Goal: Task Accomplishment & Management: Manage account settings

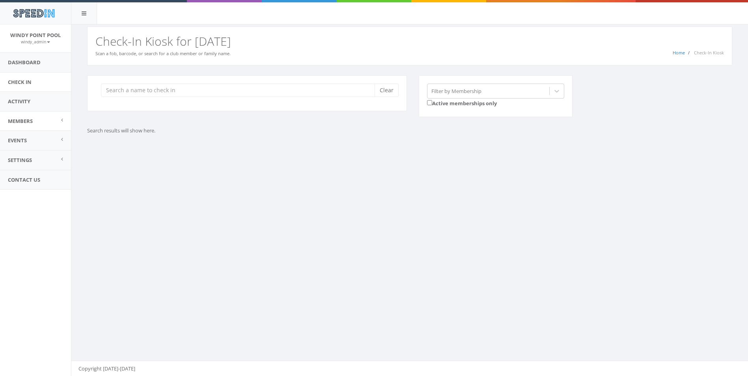
click at [41, 126] on link "Members" at bounding box center [35, 121] width 71 height 19
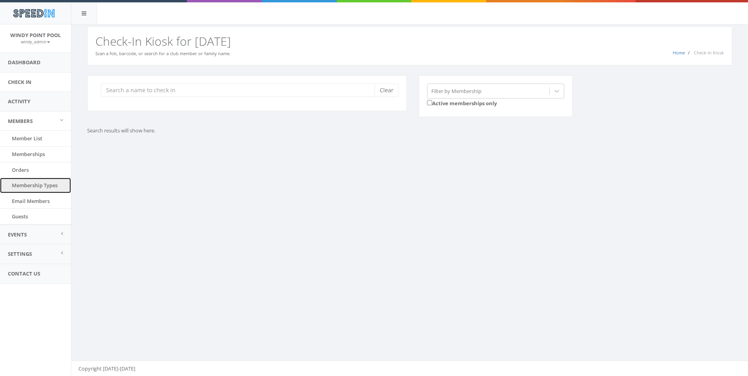
click at [28, 184] on link "Membership Types" at bounding box center [35, 185] width 71 height 15
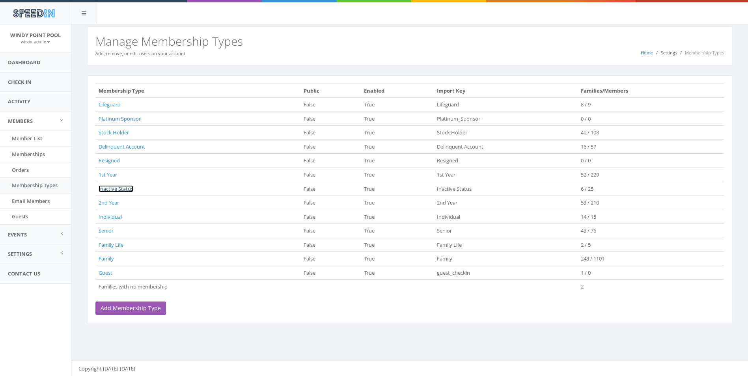
click at [109, 188] on link "Inactive Status" at bounding box center [116, 188] width 35 height 7
click at [32, 136] on link "Member List" at bounding box center [35, 138] width 71 height 15
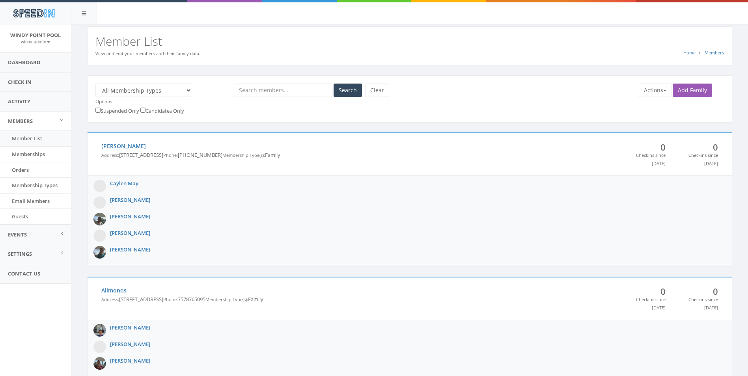
click at [181, 89] on select "All Membership Types Families with no membership Lifeguard Platinum Sponsor Sto…" at bounding box center [143, 90] width 97 height 13
select select "172"
click at [95, 84] on select "All Membership Types Families with no membership Lifeguard Platinum Sponsor Sto…" at bounding box center [143, 90] width 97 height 13
click at [344, 93] on button "Search" at bounding box center [347, 90] width 28 height 13
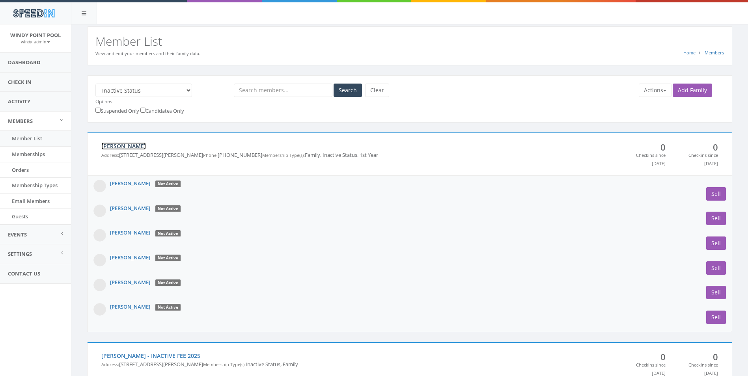
click at [112, 144] on link "Buzzetta" at bounding box center [123, 145] width 45 height 7
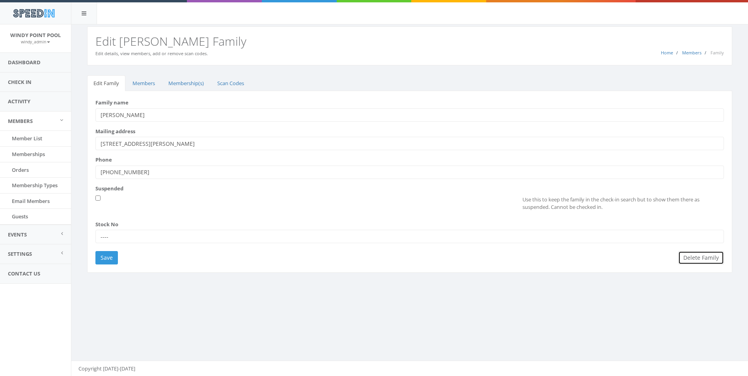
click at [704, 259] on button "Delete Family" at bounding box center [701, 257] width 46 height 13
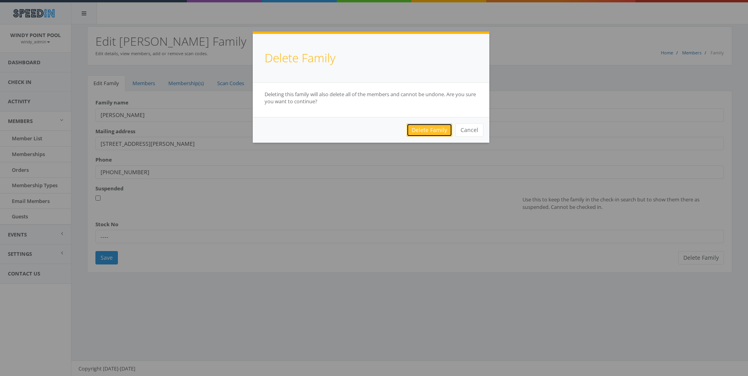
click at [436, 131] on link "Delete Family" at bounding box center [429, 129] width 46 height 13
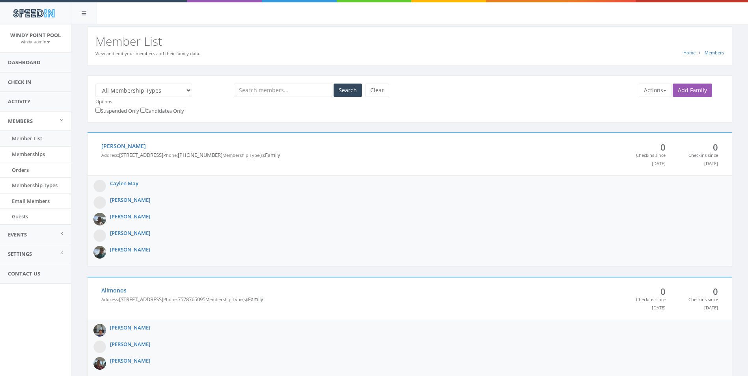
click at [170, 91] on select "All Membership Types Families with no membership Lifeguard Platinum Sponsor Sto…" at bounding box center [143, 90] width 97 height 13
select select "172"
click at [95, 84] on select "All Membership Types Families with no membership Lifeguard Platinum Sponsor Sto…" at bounding box center [143, 90] width 97 height 13
click at [347, 94] on button "Search" at bounding box center [347, 90] width 28 height 13
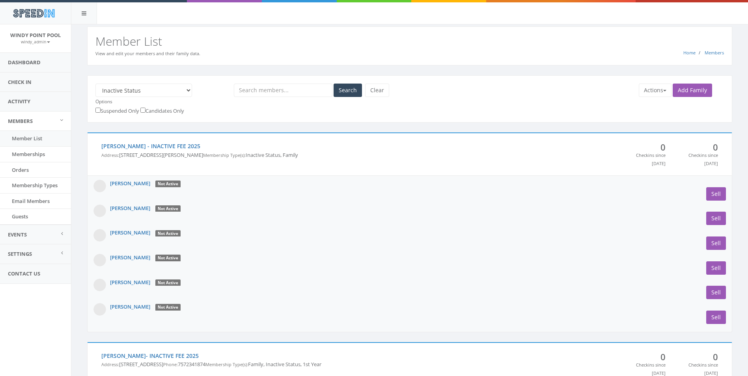
click at [140, 95] on select "All Membership Types Families with no membership Lifeguard Platinum Sponsor Sto…" at bounding box center [143, 90] width 97 height 13
select select "194"
click at [95, 84] on select "All Membership Types Families with no membership Lifeguard Platinum Sponsor Sto…" at bounding box center [143, 90] width 97 height 13
click at [347, 94] on button "Search" at bounding box center [347, 90] width 28 height 13
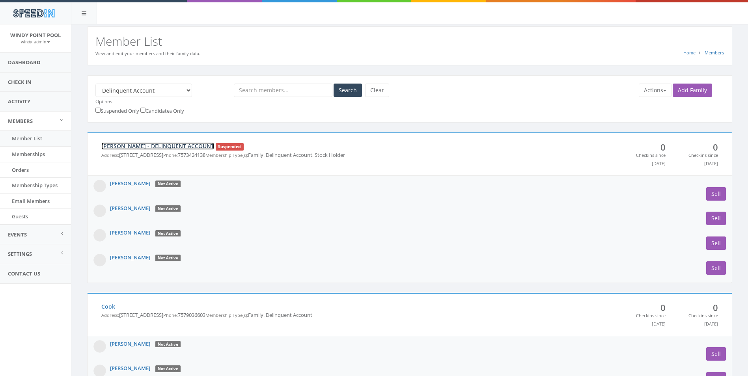
click at [171, 144] on link "Beiser - DELINQUENT ACCOUNT" at bounding box center [157, 145] width 113 height 7
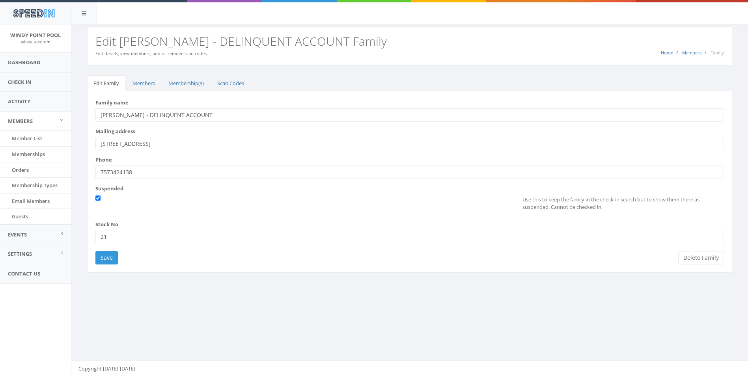
click at [190, 112] on input "Beiser - DELINQUENT ACCOUNT" at bounding box center [409, 114] width 628 height 13
type input "[PERSON_NAME] - DELINQUENT ACCOUNT - DO NOT REIMBURSE"
click at [104, 254] on input "Save" at bounding box center [106, 257] width 22 height 13
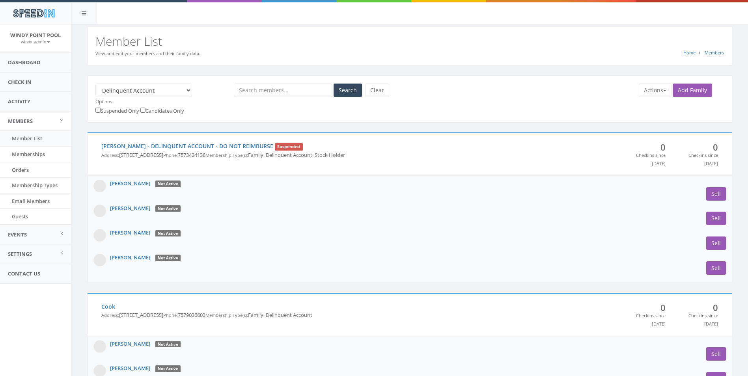
scroll to position [118, 0]
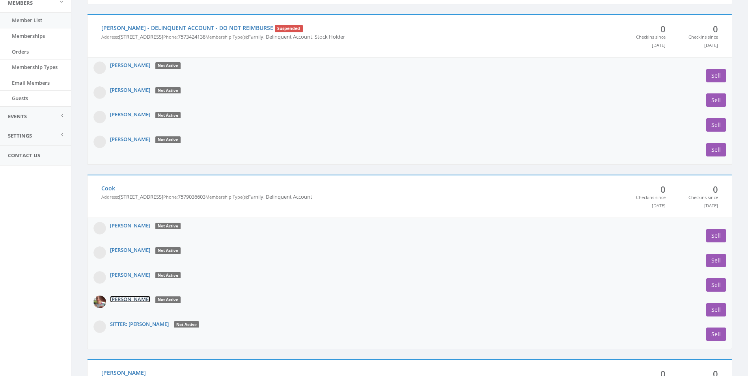
click at [121, 297] on link "[PERSON_NAME]" at bounding box center [130, 299] width 40 height 7
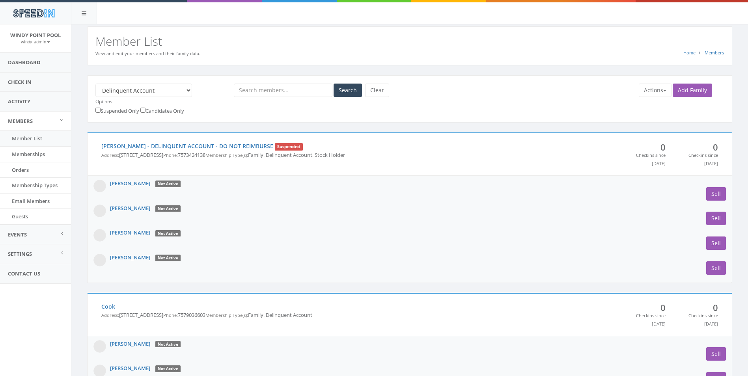
scroll to position [118, 0]
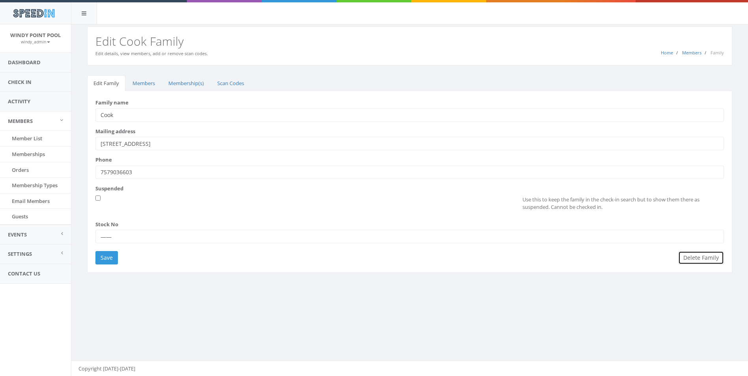
click at [701, 258] on button "Delete Family" at bounding box center [701, 257] width 46 height 13
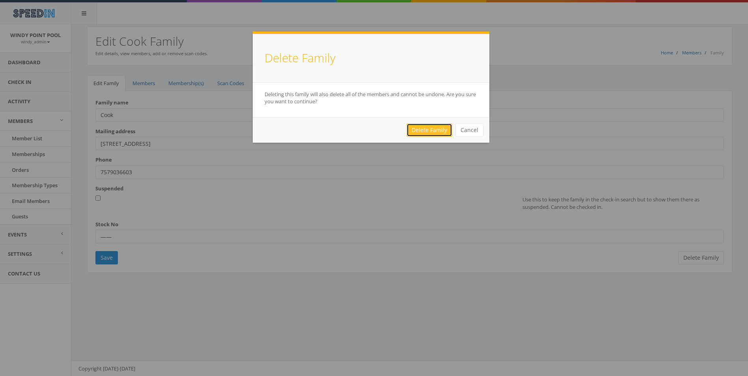
click at [436, 132] on link "Delete Family" at bounding box center [429, 129] width 46 height 13
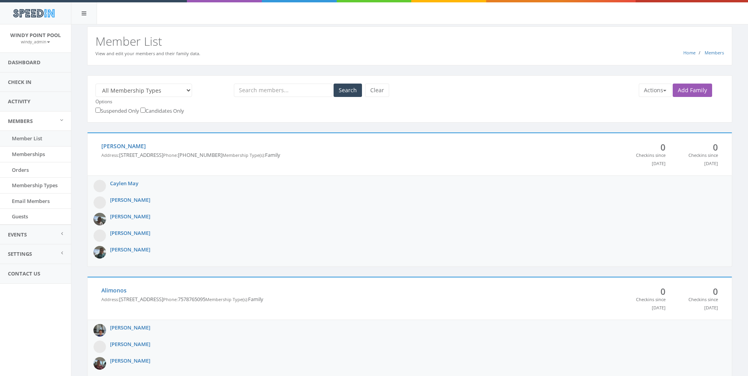
select select "194"
click at [95, 84] on select "All Membership Types Families with no membership Lifeguard Platinum Sponsor Sto…" at bounding box center [143, 90] width 97 height 13
click at [343, 92] on button "Search" at bounding box center [347, 90] width 28 height 13
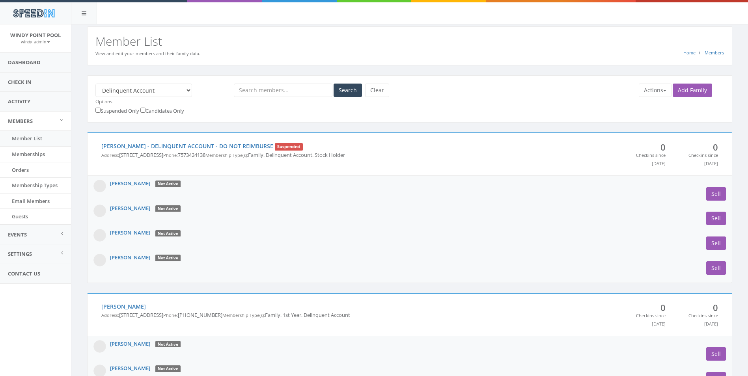
scroll to position [118, 0]
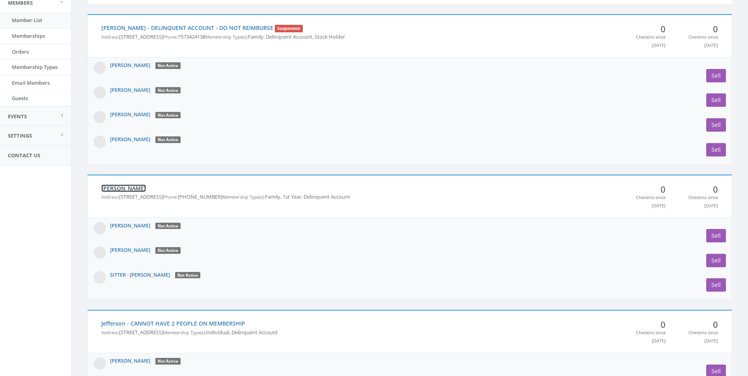
click at [121, 188] on link "[PERSON_NAME]" at bounding box center [123, 187] width 45 height 7
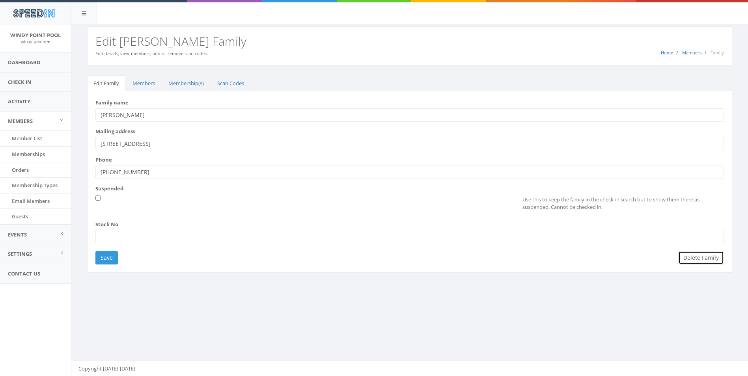
click at [708, 261] on button "Delete Family" at bounding box center [701, 257] width 46 height 13
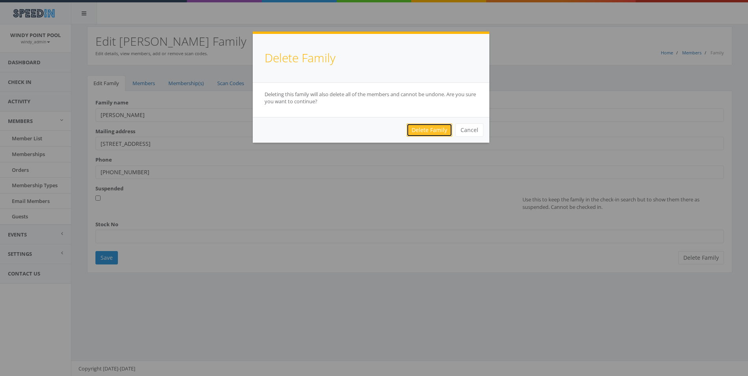
click at [420, 129] on link "Delete Family" at bounding box center [429, 129] width 46 height 13
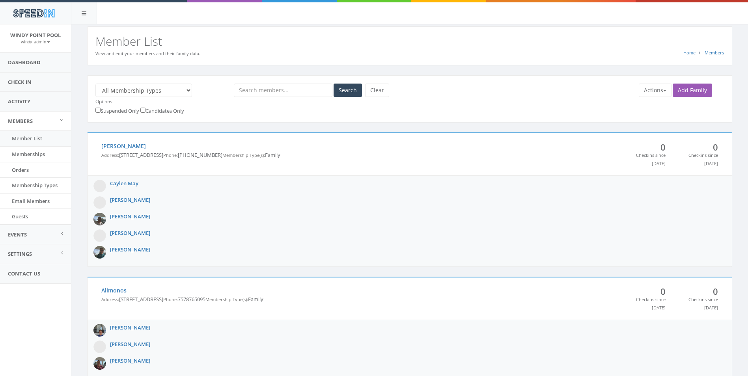
click at [173, 90] on select "All Membership Types Families with no membership Lifeguard Platinum Sponsor Sto…" at bounding box center [143, 90] width 97 height 13
select select "194"
click at [95, 84] on select "All Membership Types Families with no membership Lifeguard Platinum Sponsor Sto…" at bounding box center [143, 90] width 97 height 13
click at [354, 90] on button "Search" at bounding box center [347, 90] width 28 height 13
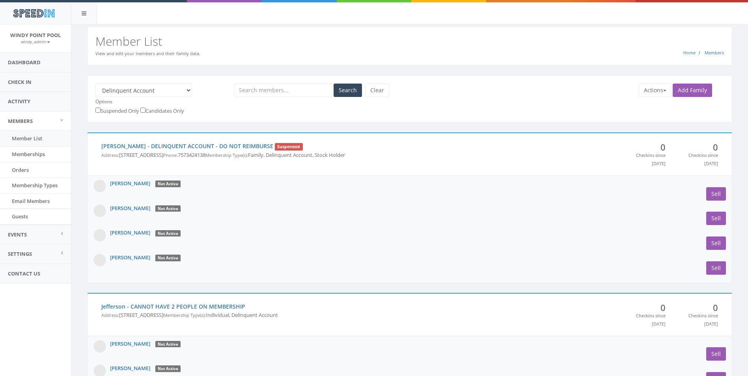
scroll to position [118, 0]
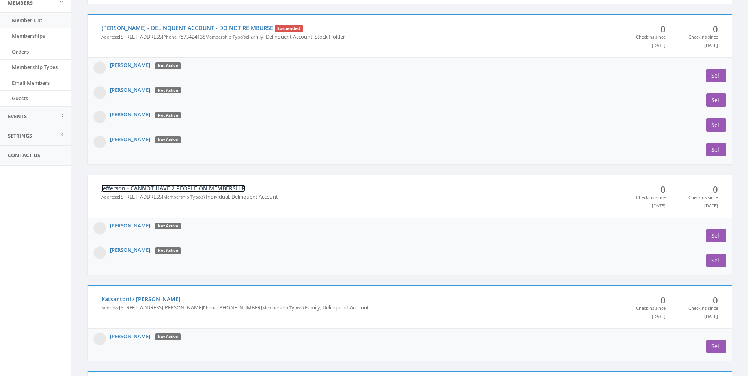
click at [151, 189] on link "Jefferson - CANNOT HAVE 2 PEOPLE ON MEMBERSHIP" at bounding box center [173, 187] width 144 height 7
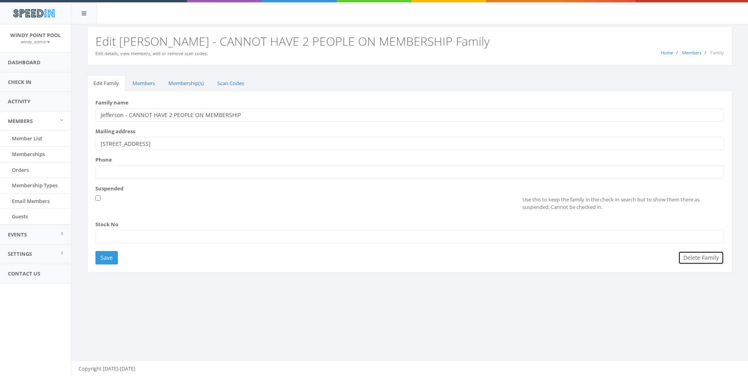
click at [697, 261] on button "Delete Family" at bounding box center [701, 257] width 46 height 13
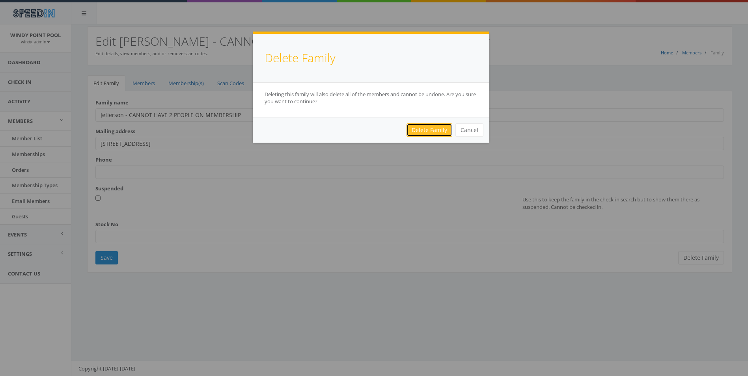
click at [430, 129] on link "Delete Family" at bounding box center [429, 129] width 46 height 13
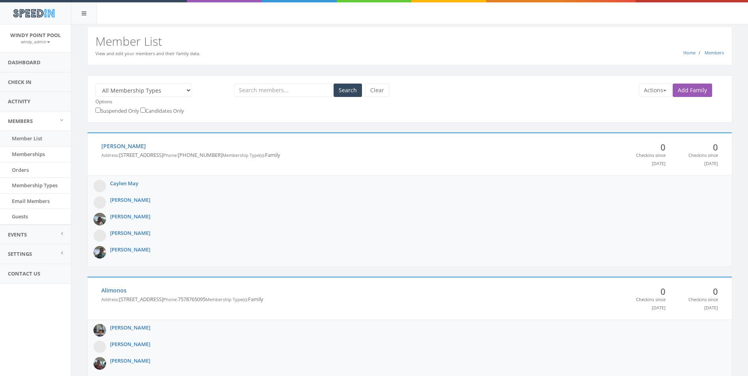
select select "194"
click at [95, 84] on select "All Membership Types Families with no membership Lifeguard Platinum Sponsor Sto…" at bounding box center [143, 90] width 97 height 13
click at [348, 84] on button "Search" at bounding box center [347, 90] width 28 height 13
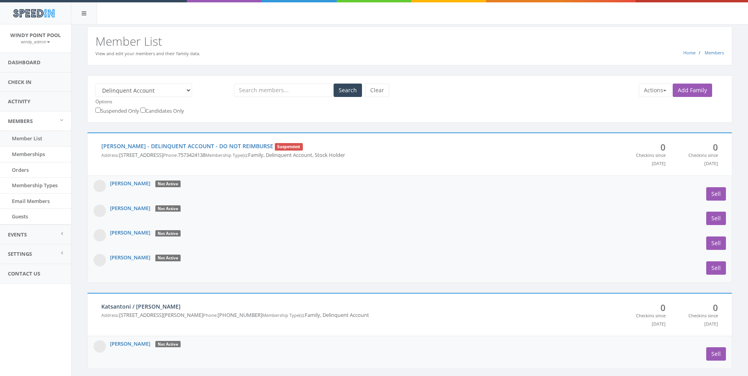
scroll to position [276, 0]
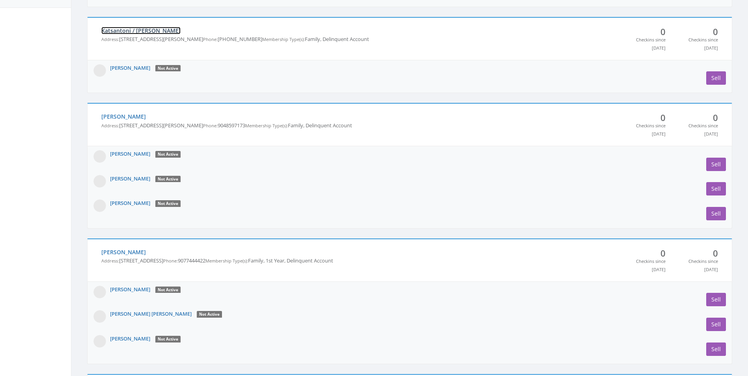
click at [144, 34] on link "Katsantoni / Argyropoulos" at bounding box center [140, 30] width 79 height 7
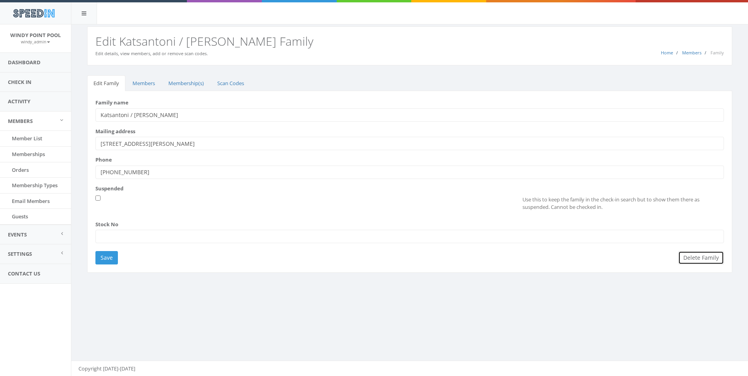
click at [708, 261] on button "Delete Family" at bounding box center [701, 257] width 46 height 13
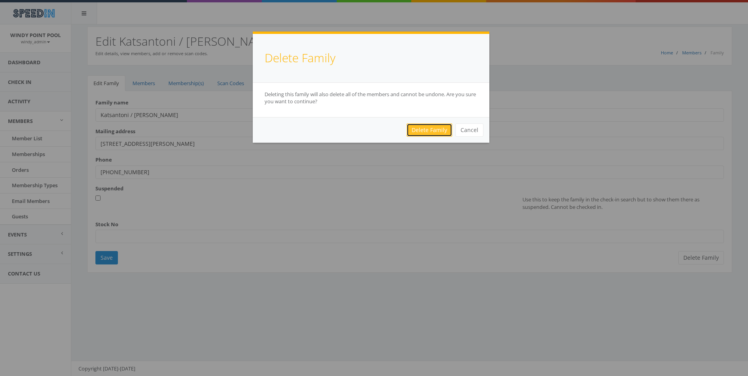
click at [431, 128] on link "Delete Family" at bounding box center [429, 129] width 46 height 13
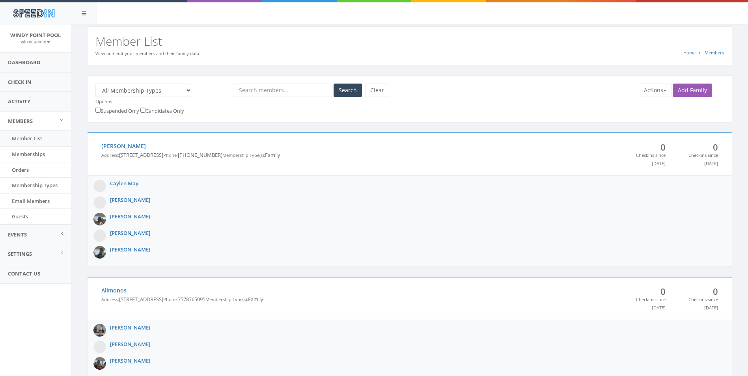
click at [159, 88] on select "All Membership Types Families with no membership Lifeguard Platinum Sponsor Sto…" at bounding box center [143, 90] width 97 height 13
select select "194"
click at [95, 84] on select "All Membership Types Families with no membership Lifeguard Platinum Sponsor Sto…" at bounding box center [143, 90] width 97 height 13
click at [348, 92] on button "Search" at bounding box center [347, 90] width 28 height 13
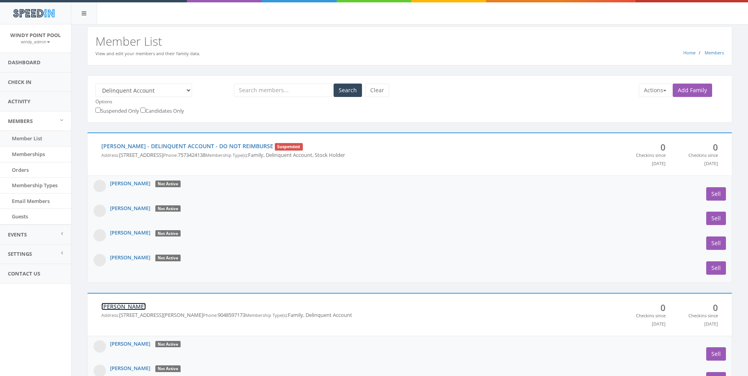
click at [114, 304] on link "[PERSON_NAME]" at bounding box center [123, 306] width 45 height 7
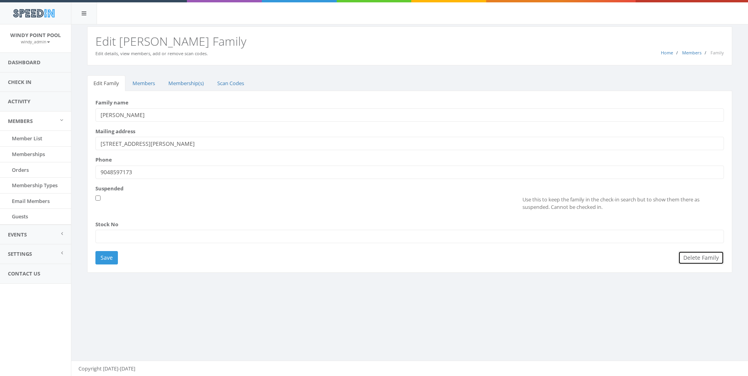
click at [688, 261] on button "Delete Family" at bounding box center [701, 257] width 46 height 13
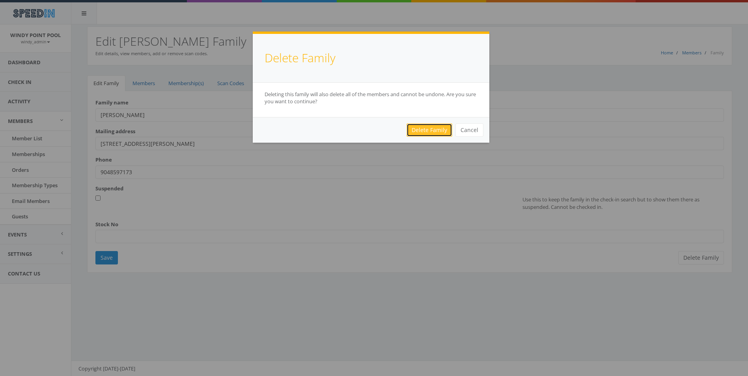
click at [426, 129] on link "Delete Family" at bounding box center [429, 129] width 46 height 13
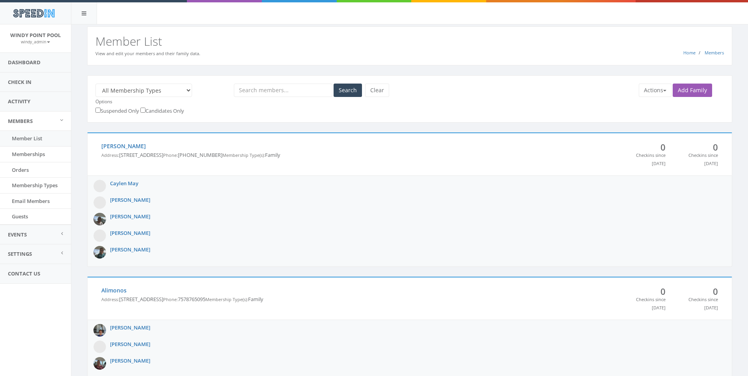
select select "194"
click at [95, 84] on select "All Membership Types Families with no membership Lifeguard Platinum Sponsor Sto…" at bounding box center [143, 90] width 97 height 13
click at [348, 86] on button "Search" at bounding box center [347, 90] width 28 height 13
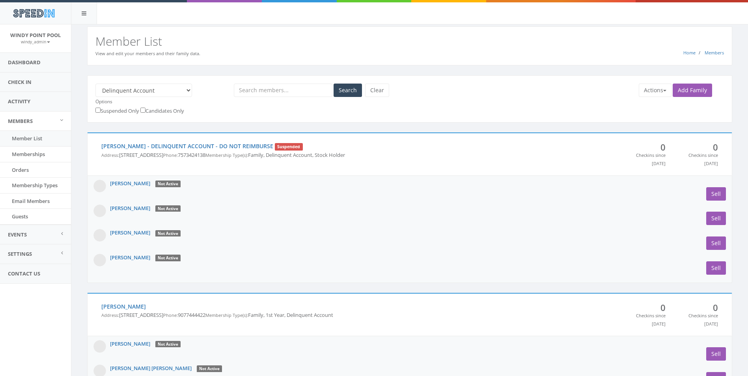
scroll to position [118, 0]
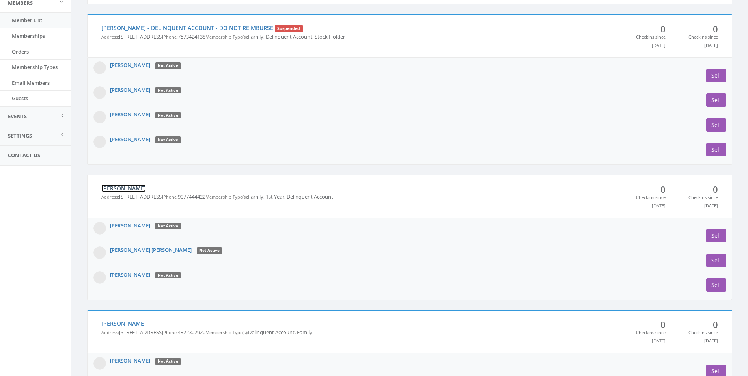
click at [126, 186] on link "Lawrence" at bounding box center [123, 187] width 45 height 7
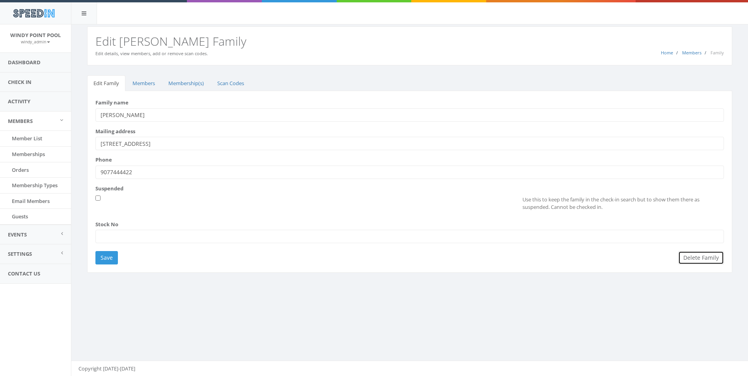
click at [695, 260] on button "Delete Family" at bounding box center [701, 257] width 46 height 13
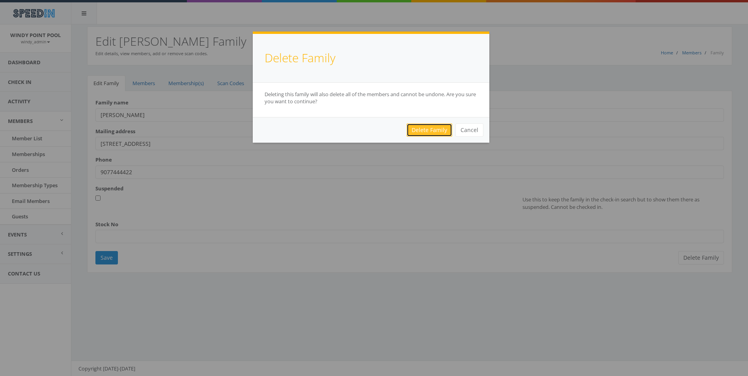
click at [426, 128] on link "Delete Family" at bounding box center [429, 129] width 46 height 13
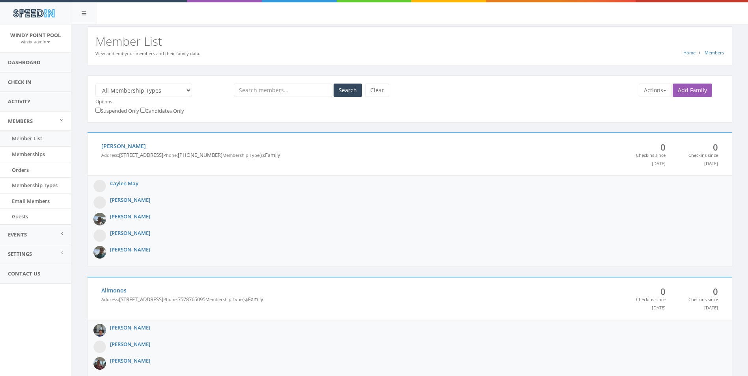
select select "194"
click at [95, 84] on select "All Membership Types Families with no membership Lifeguard Platinum Sponsor Sto…" at bounding box center [143, 90] width 97 height 13
click at [347, 87] on button "Search" at bounding box center [347, 90] width 28 height 13
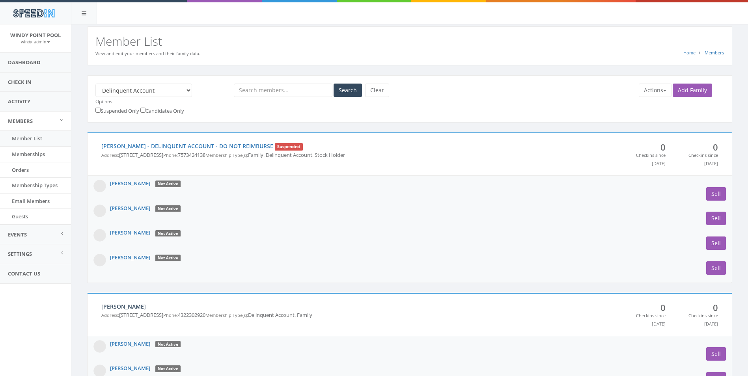
scroll to position [158, 0]
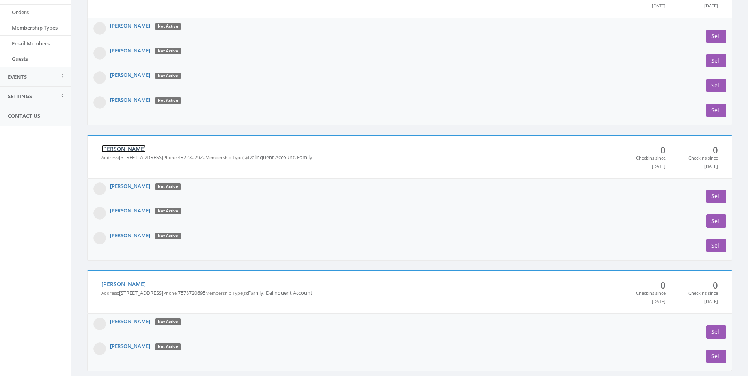
click at [114, 149] on link "McNeil" at bounding box center [123, 148] width 45 height 7
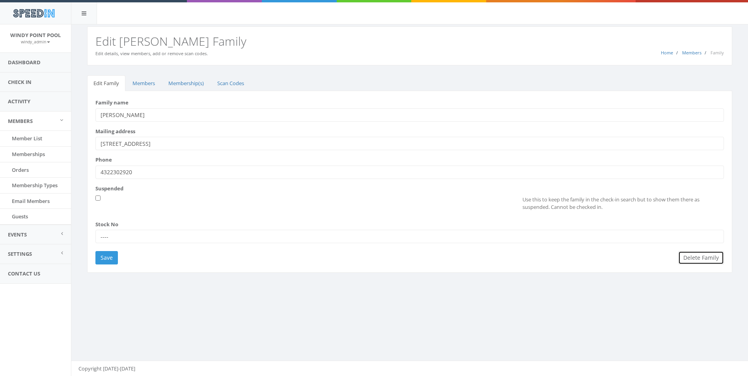
click at [694, 257] on button "Delete Family" at bounding box center [701, 257] width 46 height 13
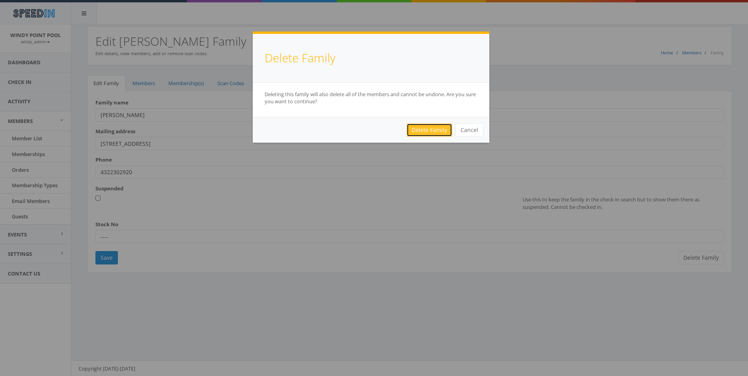
click at [433, 125] on link "Delete Family" at bounding box center [429, 129] width 46 height 13
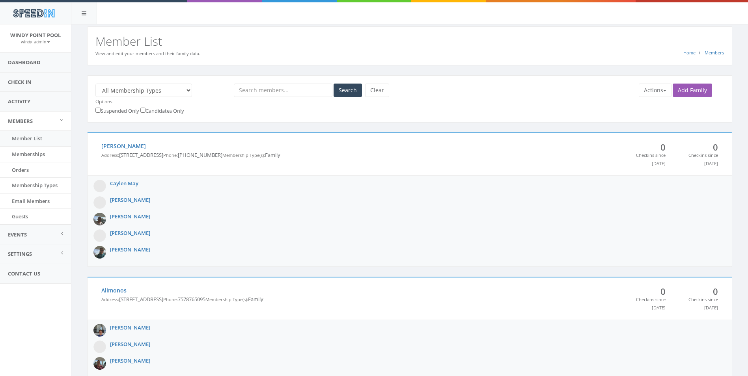
click at [177, 94] on select "All Membership Types Families with no membership Lifeguard Platinum Sponsor Sto…" at bounding box center [143, 90] width 97 height 13
select select "194"
click at [95, 84] on select "All Membership Types Families with no membership Lifeguard Platinum Sponsor Sto…" at bounding box center [143, 90] width 97 height 13
click at [340, 87] on button "Search" at bounding box center [347, 90] width 28 height 13
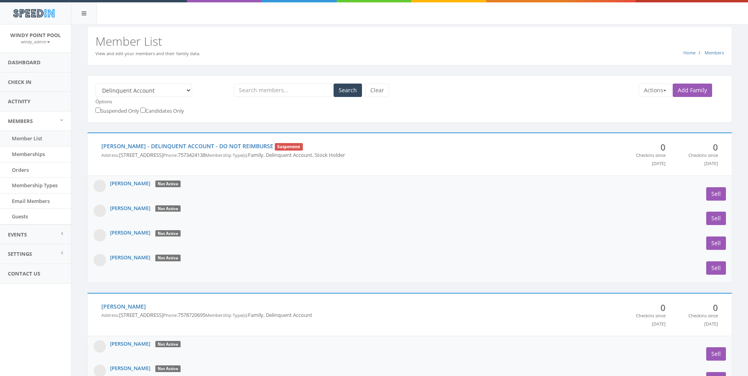
scroll to position [158, 0]
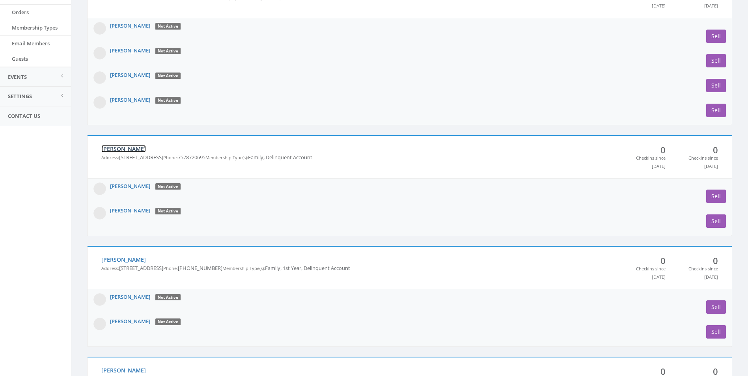
click at [115, 147] on link "Morgan" at bounding box center [123, 148] width 45 height 7
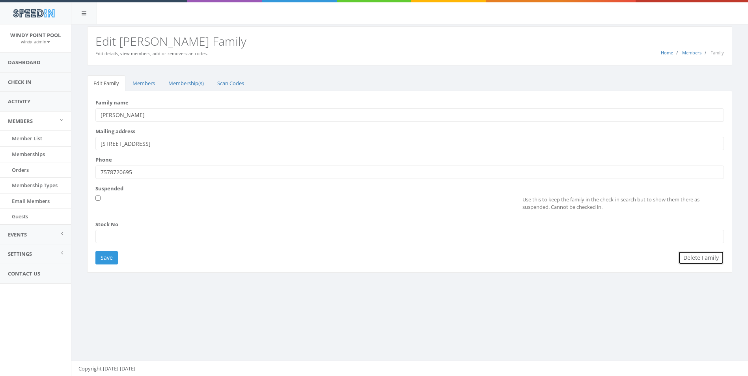
click at [694, 257] on button "Delete Family" at bounding box center [701, 257] width 46 height 13
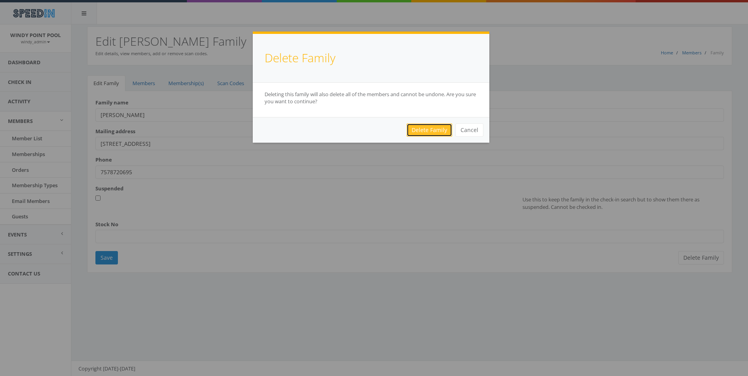
click at [428, 126] on link "Delete Family" at bounding box center [429, 129] width 46 height 13
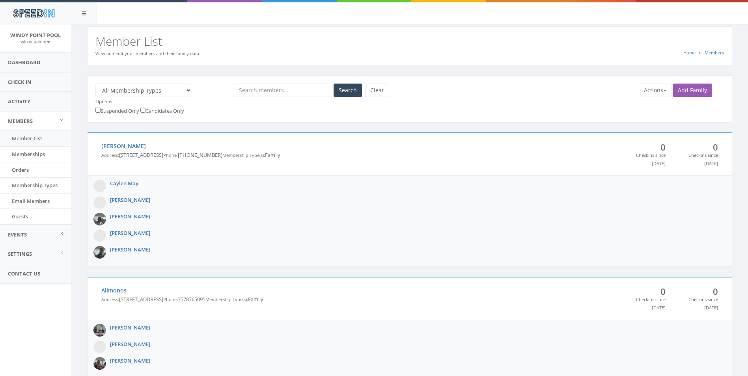
click at [147, 90] on select "All Membership Types Families with no membership Lifeguard Platinum Sponsor Sto…" at bounding box center [143, 90] width 97 height 13
select select "194"
click at [95, 84] on select "All Membership Types Families with no membership Lifeguard Platinum Sponsor Sto…" at bounding box center [143, 90] width 97 height 13
click at [341, 92] on button "Search" at bounding box center [347, 90] width 28 height 13
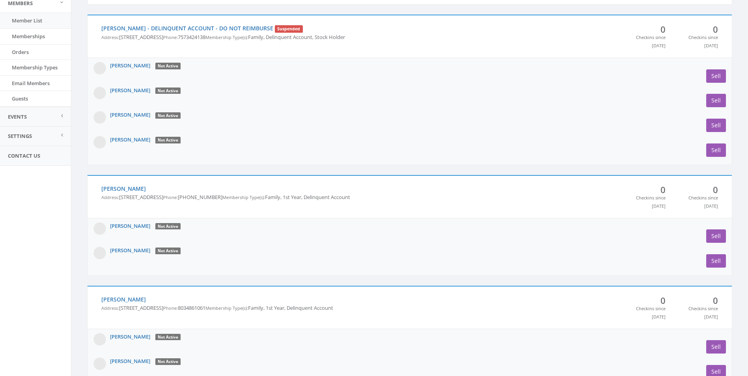
scroll to position [158, 0]
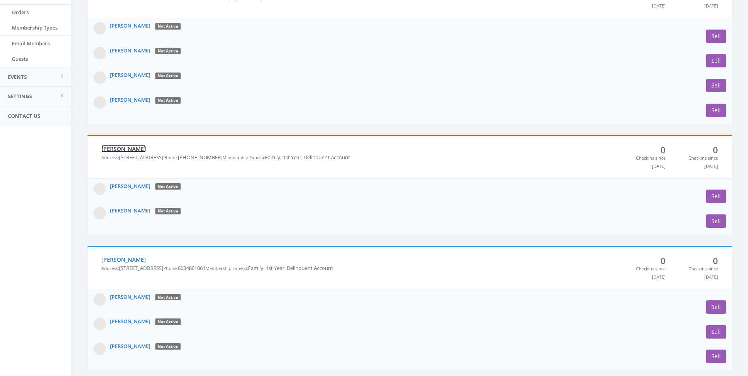
click at [115, 149] on link "[PERSON_NAME]" at bounding box center [123, 148] width 45 height 7
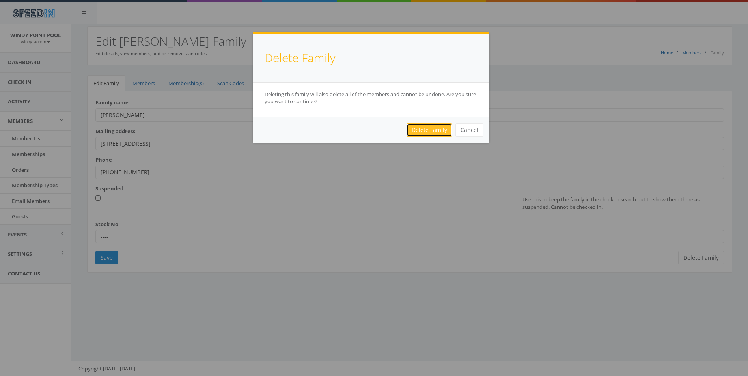
click at [425, 131] on link "Delete Family" at bounding box center [429, 129] width 46 height 13
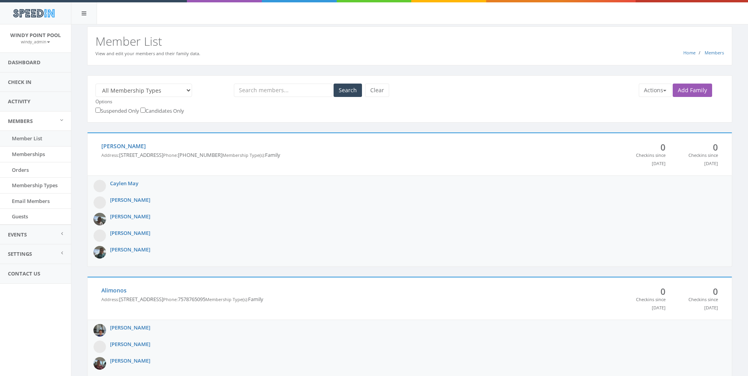
select select "194"
click at [95, 84] on select "All Membership Types Families with no membership Lifeguard Platinum Sponsor Sto…" at bounding box center [143, 90] width 97 height 13
click at [349, 87] on button "Search" at bounding box center [347, 90] width 28 height 13
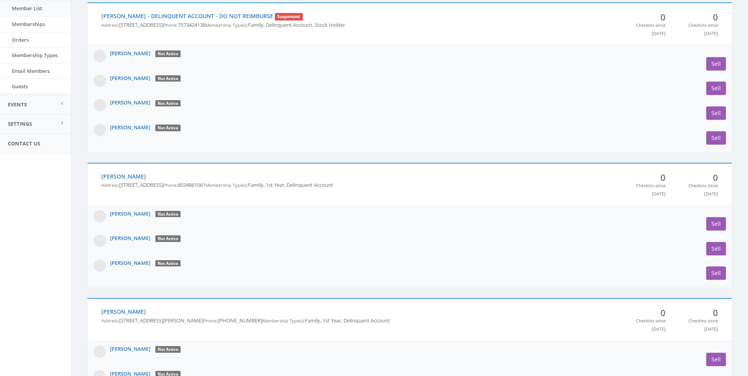
scroll to position [158, 0]
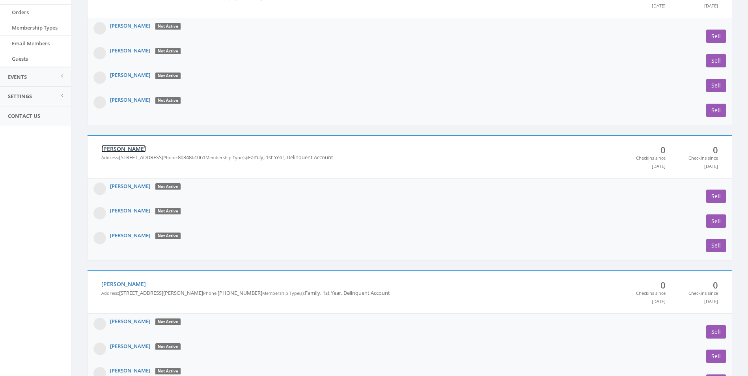
click at [113, 148] on link "[PERSON_NAME]" at bounding box center [123, 148] width 45 height 7
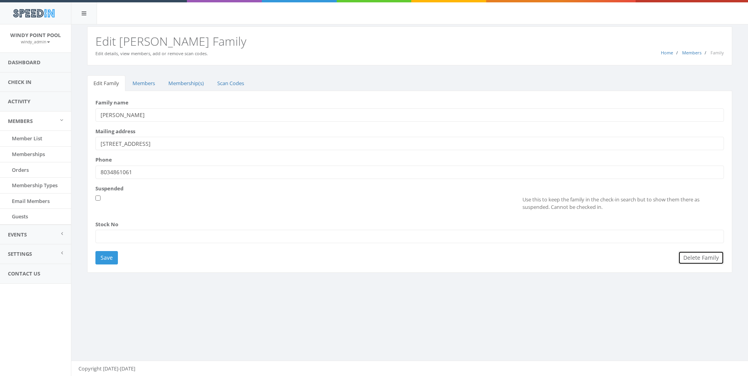
click at [700, 261] on button "Delete Family" at bounding box center [701, 257] width 46 height 13
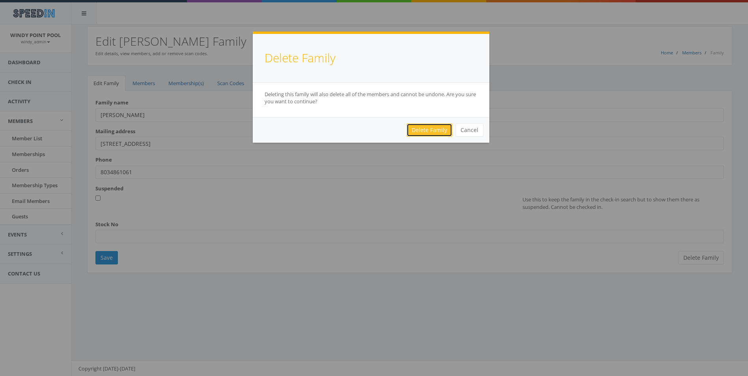
click at [433, 127] on link "Delete Family" at bounding box center [429, 129] width 46 height 13
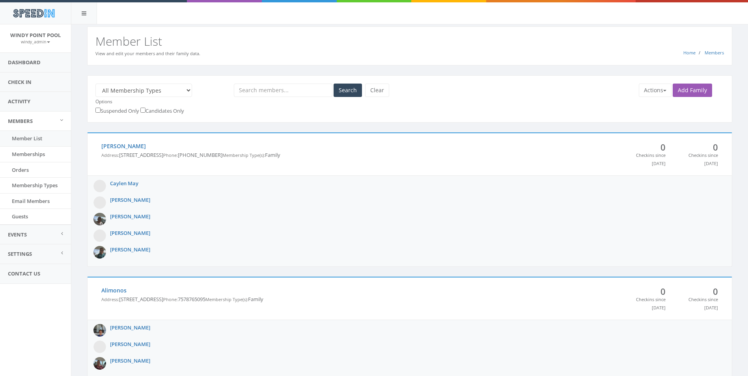
click at [171, 93] on select "All Membership Types Families with no membership Lifeguard Platinum Sponsor Sto…" at bounding box center [143, 90] width 97 height 13
select select "194"
click at [95, 84] on select "All Membership Types Families with no membership Lifeguard Platinum Sponsor Sto…" at bounding box center [143, 90] width 97 height 13
click at [346, 95] on button "Search" at bounding box center [347, 90] width 28 height 13
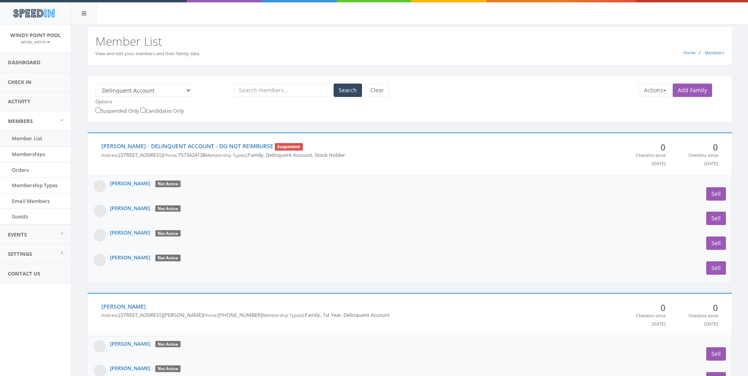
scroll to position [158, 0]
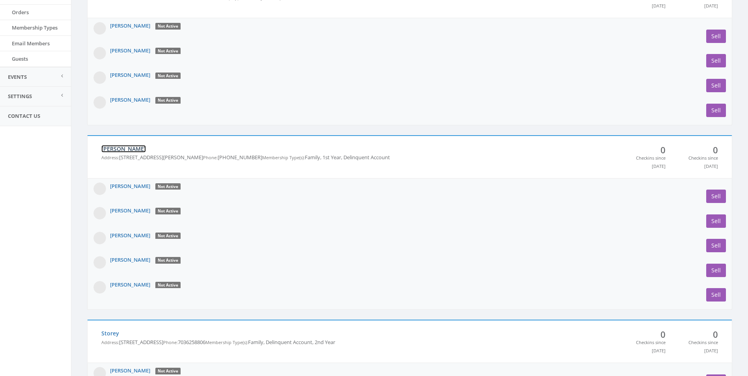
click at [112, 147] on link "Smith" at bounding box center [123, 148] width 45 height 7
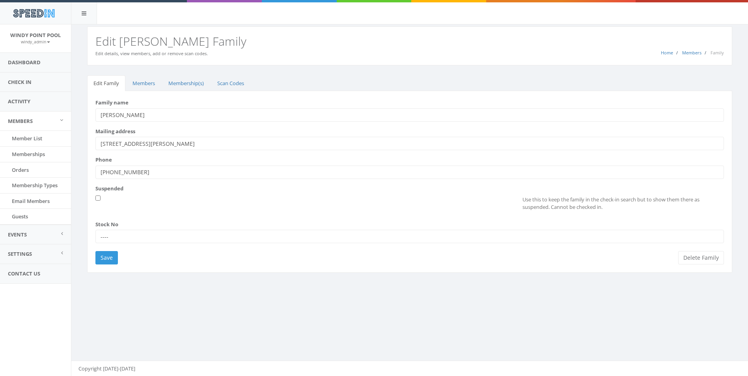
click at [706, 257] on button "Delete Family" at bounding box center [701, 257] width 46 height 13
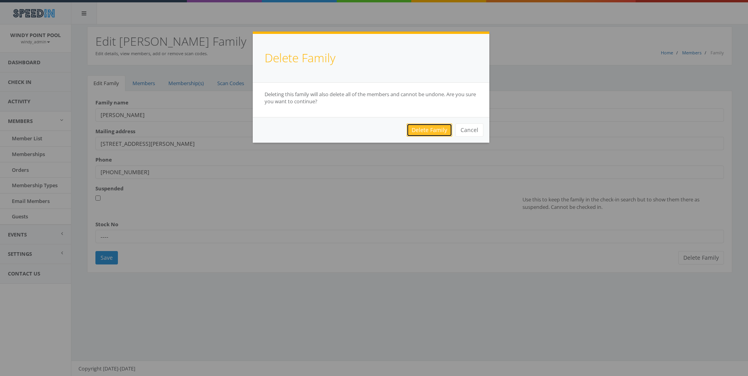
click at [420, 131] on link "Delete Family" at bounding box center [429, 129] width 46 height 13
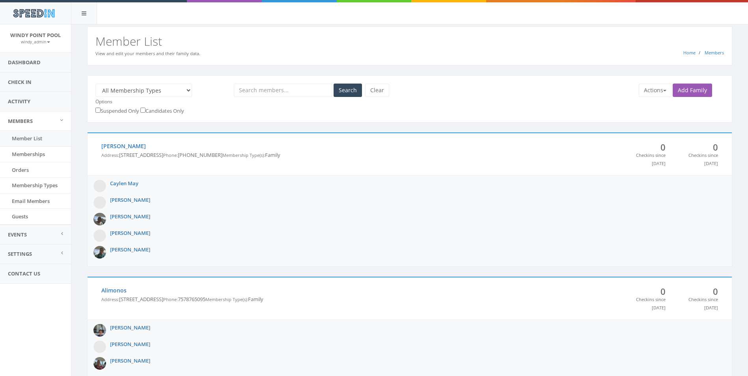
select select "194"
click at [95, 84] on select "All Membership Types Families with no membership Lifeguard Platinum Sponsor Sto…" at bounding box center [143, 90] width 97 height 13
click at [343, 86] on button "Search" at bounding box center [347, 90] width 28 height 13
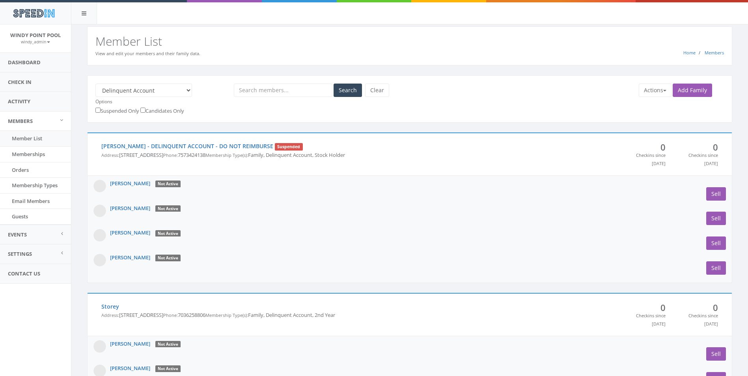
scroll to position [236, 0]
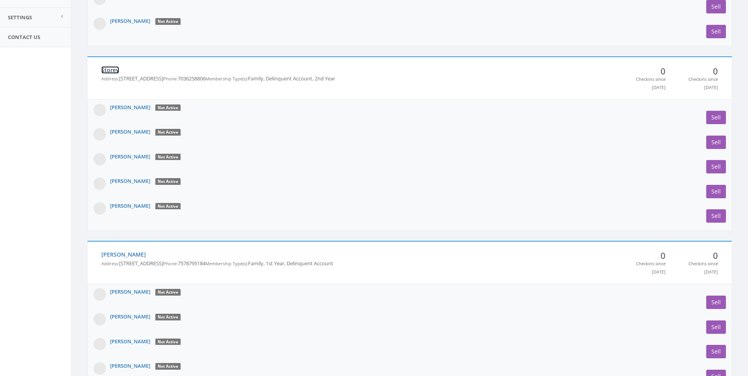
click at [107, 68] on link "Storey" at bounding box center [110, 69] width 18 height 7
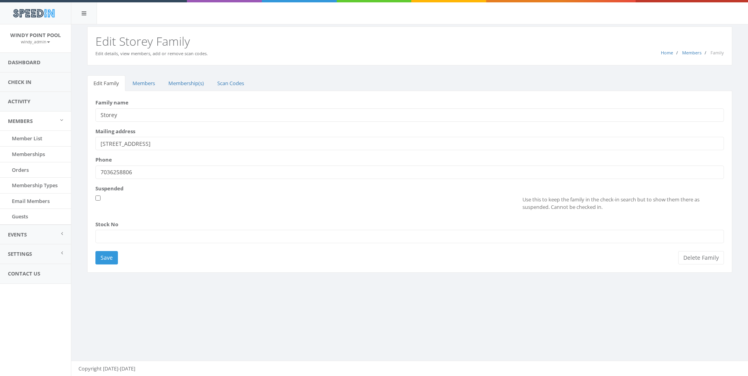
click at [703, 259] on button "Delete Family" at bounding box center [701, 257] width 46 height 13
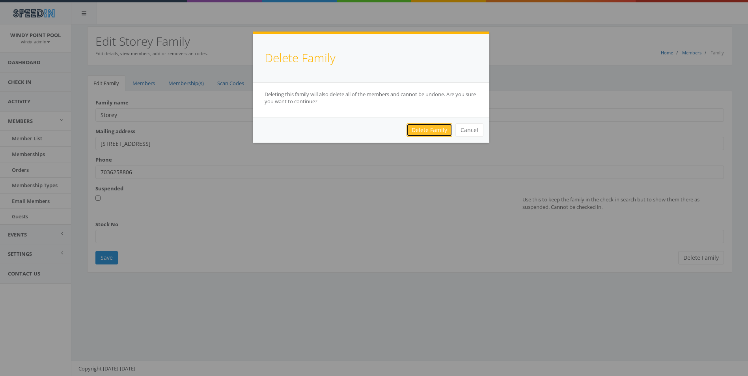
click at [429, 132] on link "Delete Family" at bounding box center [429, 129] width 46 height 13
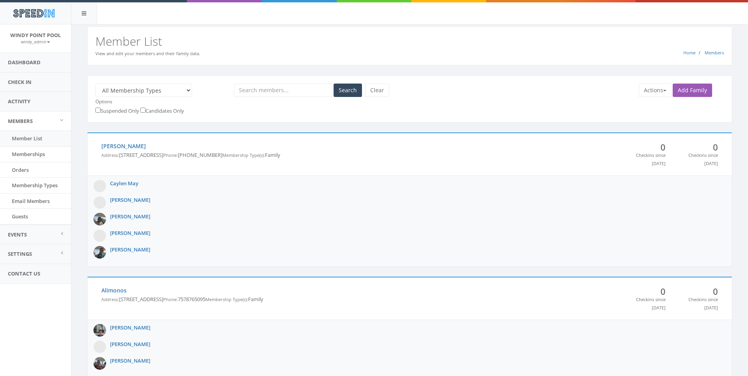
click at [136, 91] on select "All Membership Types Families with no membership Lifeguard Platinum Sponsor Sto…" at bounding box center [143, 90] width 97 height 13
select select "194"
click at [95, 84] on select "All Membership Types Families with no membership Lifeguard Platinum Sponsor Sto…" at bounding box center [143, 90] width 97 height 13
click at [348, 91] on button "Search" at bounding box center [347, 90] width 28 height 13
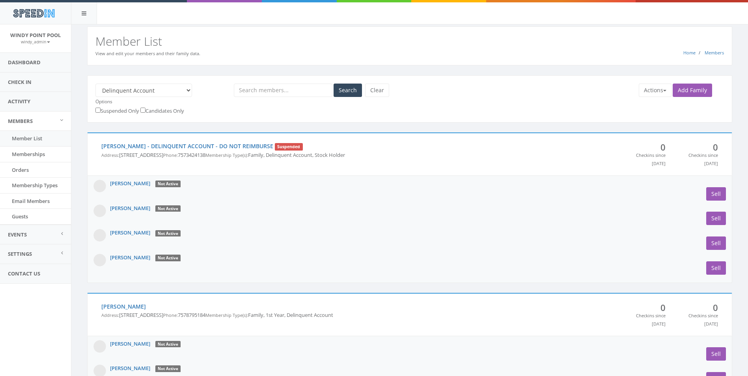
scroll to position [197, 0]
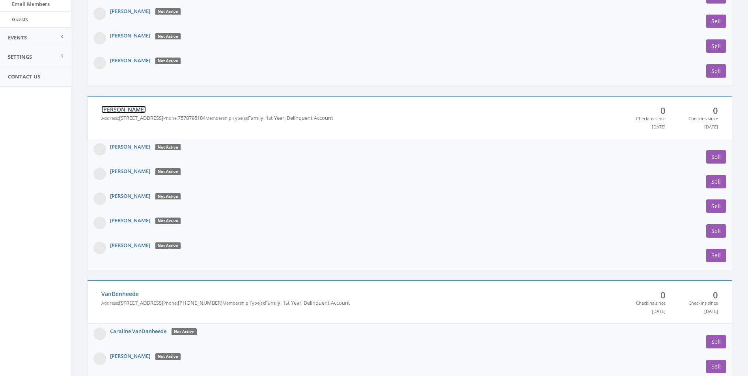
click at [113, 110] on link "[PERSON_NAME]" at bounding box center [123, 109] width 45 height 7
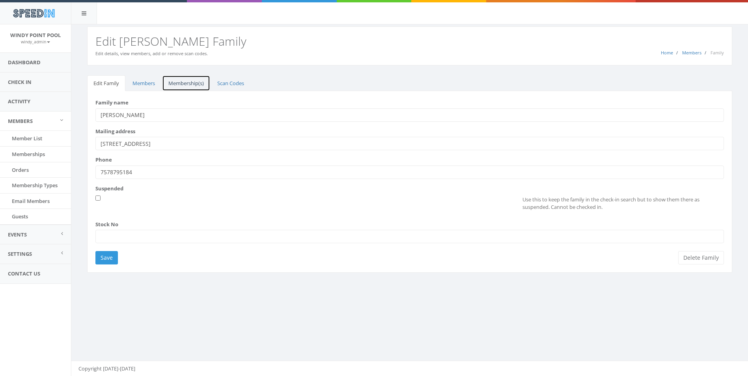
click at [185, 83] on link "Membership(s)" at bounding box center [186, 83] width 48 height 16
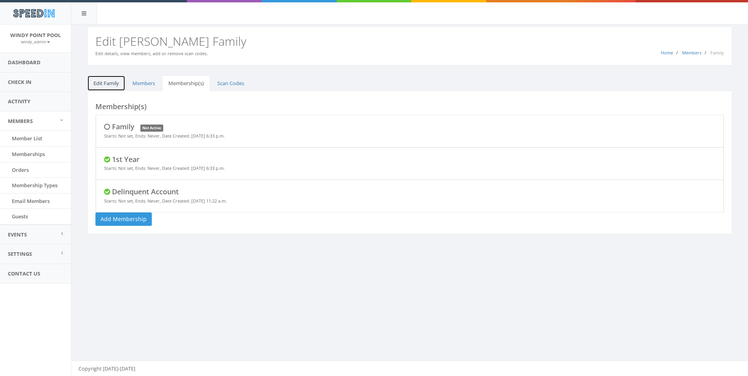
click at [101, 79] on link "Edit Family" at bounding box center [106, 83] width 38 height 16
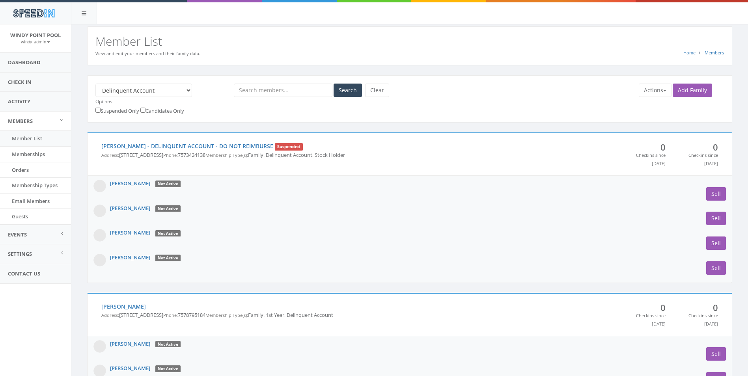
scroll to position [197, 0]
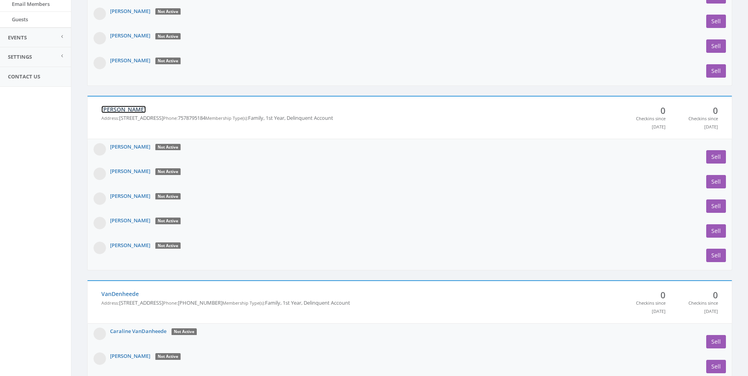
click at [113, 108] on link "[PERSON_NAME]" at bounding box center [123, 109] width 45 height 7
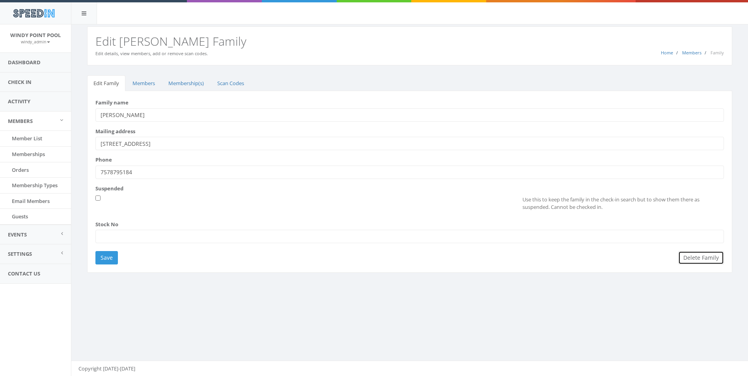
click at [690, 255] on button "Delete Family" at bounding box center [701, 257] width 46 height 13
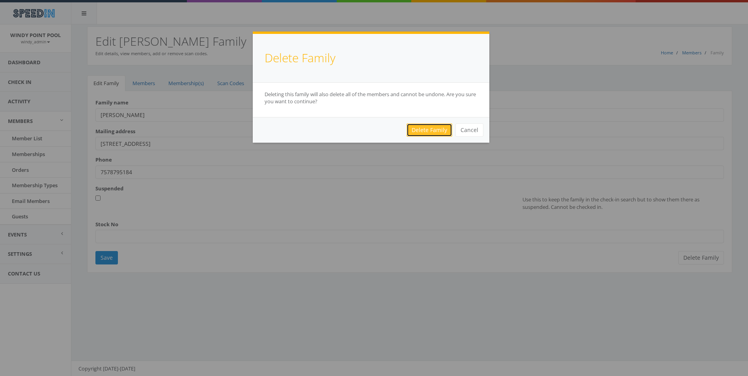
click at [432, 129] on link "Delete Family" at bounding box center [429, 129] width 46 height 13
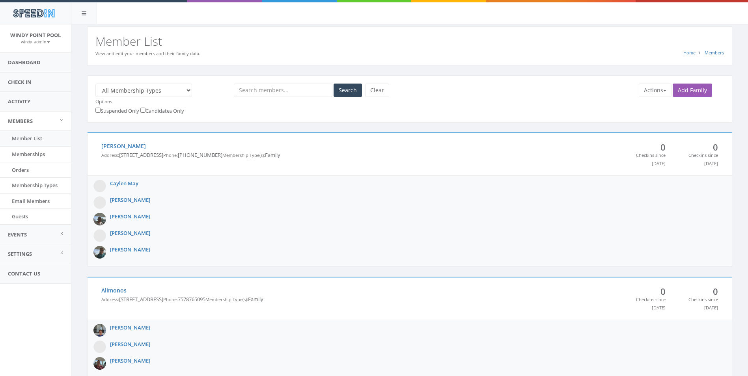
click at [181, 92] on select "All Membership Types Families with no membership Lifeguard Platinum Sponsor Sto…" at bounding box center [143, 90] width 97 height 13
select select "194"
click at [95, 84] on select "All Membership Types Families with no membership Lifeguard Platinum Sponsor Sto…" at bounding box center [143, 90] width 97 height 13
click at [339, 92] on button "Search" at bounding box center [347, 90] width 28 height 13
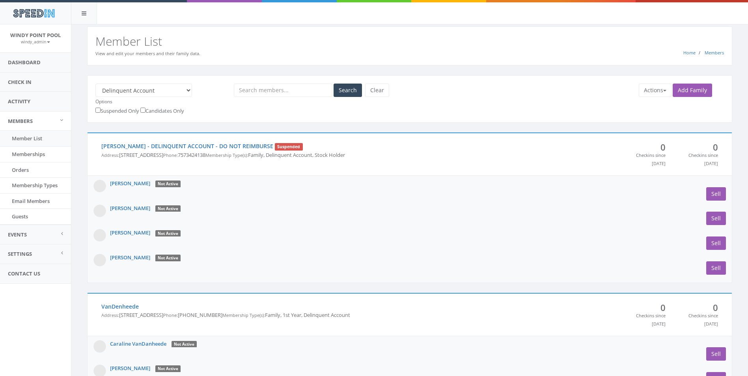
scroll to position [197, 0]
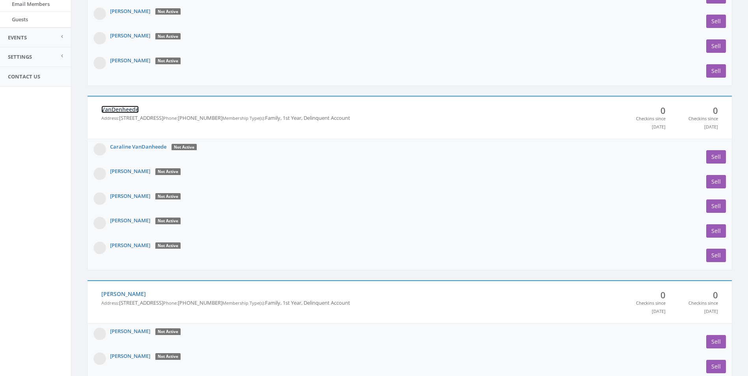
click at [118, 109] on link "VanDenheede" at bounding box center [119, 109] width 37 height 7
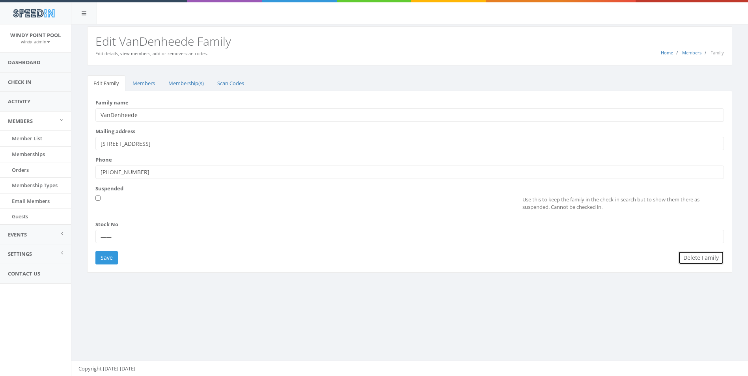
click at [709, 258] on button "Delete Family" at bounding box center [701, 257] width 46 height 13
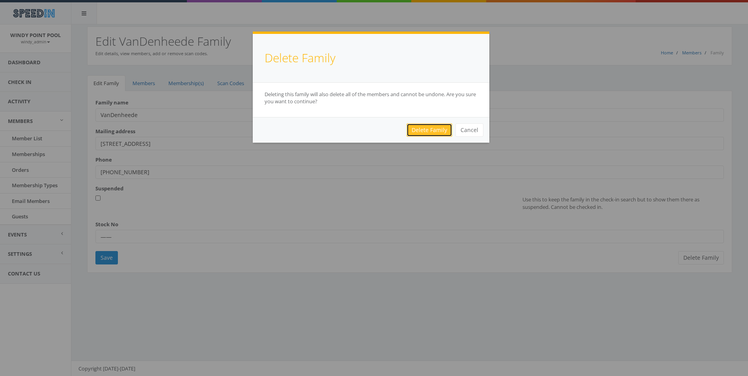
click at [420, 128] on link "Delete Family" at bounding box center [429, 129] width 46 height 13
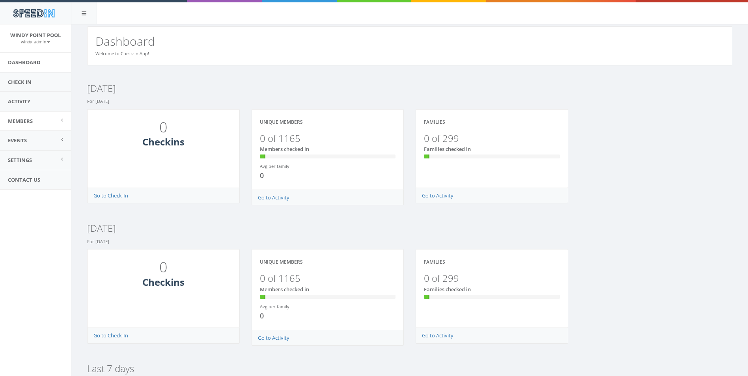
click at [48, 119] on link "Members" at bounding box center [35, 121] width 71 height 19
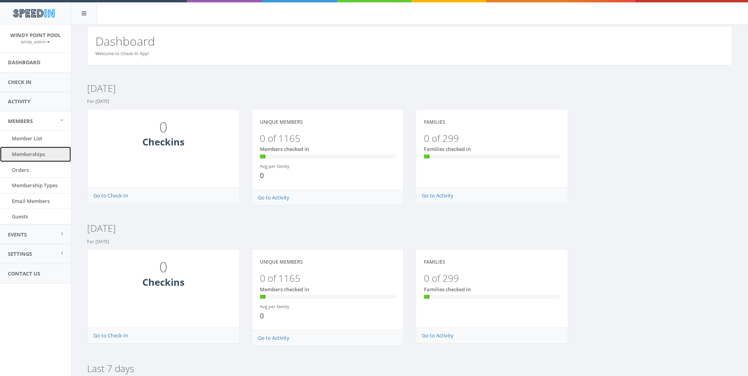
click at [47, 157] on link "Memberships" at bounding box center [35, 154] width 71 height 15
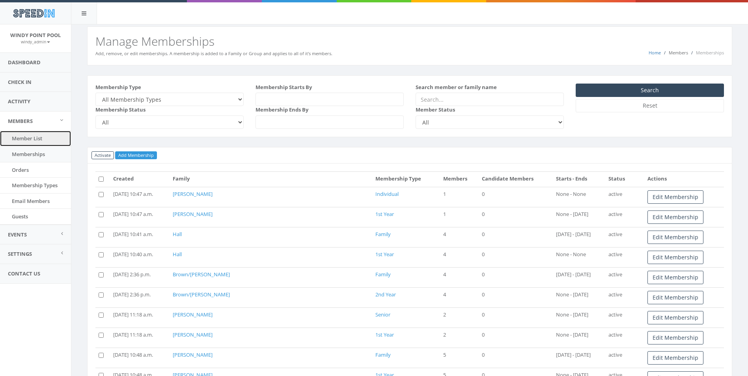
click at [46, 136] on link "Member List" at bounding box center [35, 138] width 71 height 15
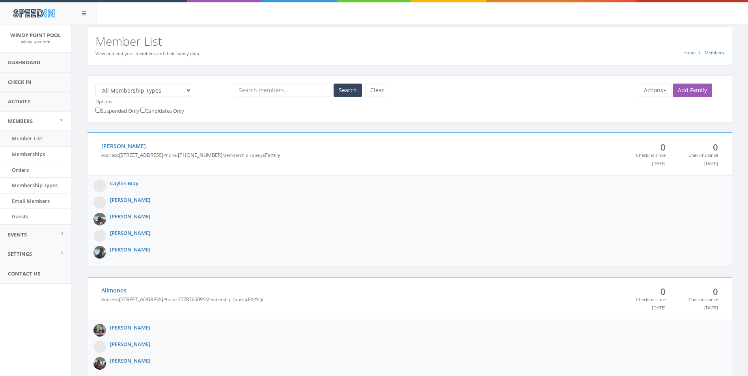
click at [164, 93] on select "All Membership Types Families with no membership Lifeguard Platinum Sponsor Sto…" at bounding box center [143, 90] width 97 height 13
select select "194"
click at [95, 84] on select "All Membership Types Families with no membership Lifeguard Platinum Sponsor Sto…" at bounding box center [143, 90] width 97 height 13
click at [344, 88] on button "Search" at bounding box center [347, 90] width 28 height 13
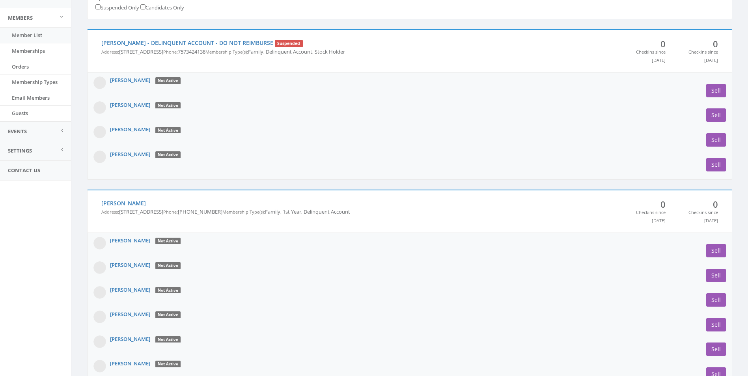
scroll to position [155, 0]
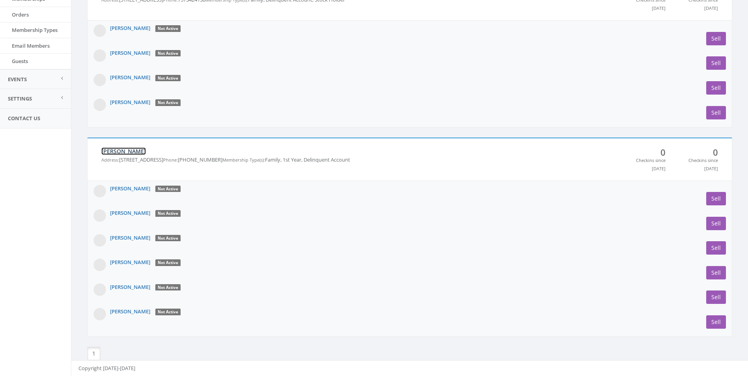
click at [115, 149] on link "[PERSON_NAME]" at bounding box center [123, 150] width 45 height 7
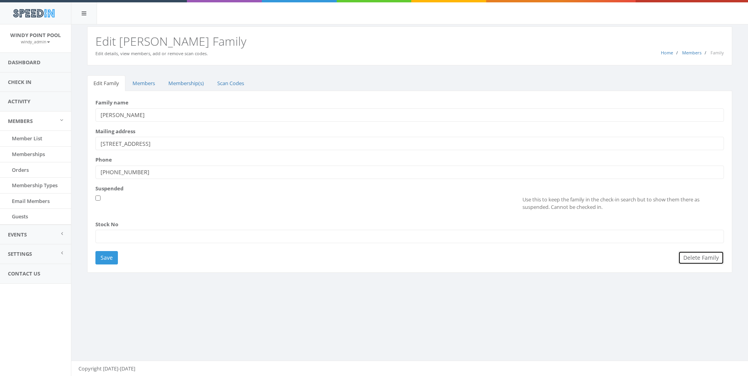
drag, startPoint x: 0, startPoint y: 0, endPoint x: 691, endPoint y: 255, distance: 736.1
click at [691, 255] on button "Delete Family" at bounding box center [701, 257] width 46 height 13
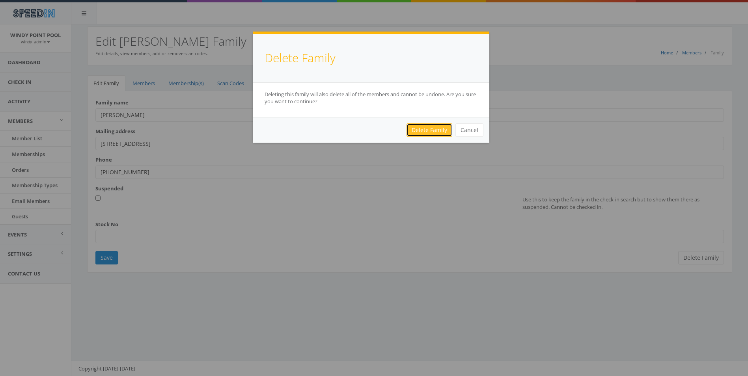
drag, startPoint x: 437, startPoint y: 129, endPoint x: 404, endPoint y: 129, distance: 33.1
click at [436, 129] on link "Delete Family" at bounding box center [429, 129] width 46 height 13
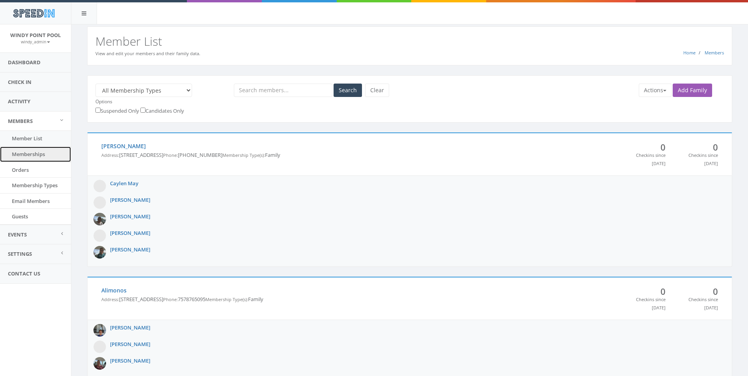
click at [32, 154] on link "Memberships" at bounding box center [35, 154] width 71 height 15
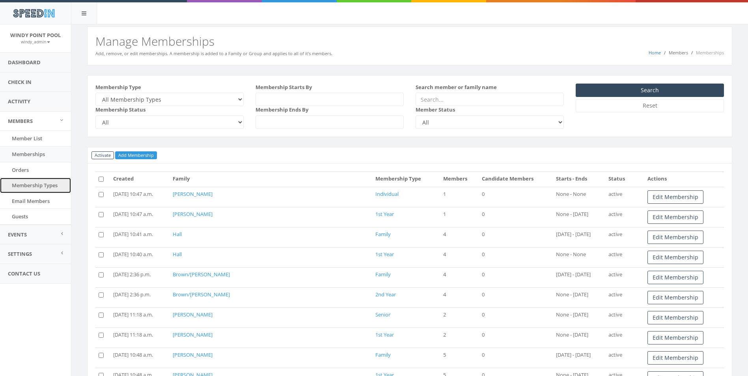
click at [30, 181] on link "Membership Types" at bounding box center [35, 185] width 71 height 15
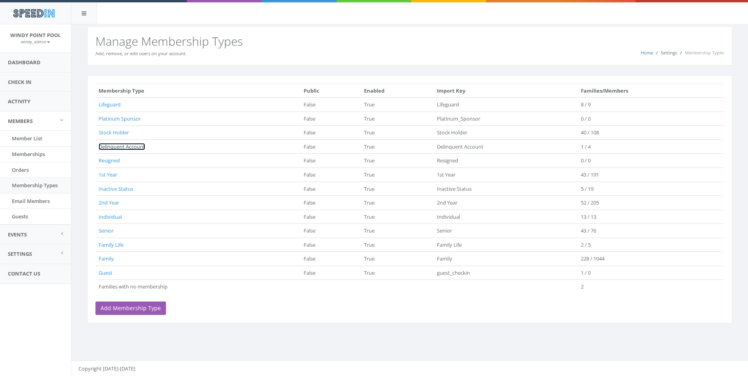
click at [108, 146] on link "Delinquent Account" at bounding box center [122, 146] width 47 height 7
click at [30, 199] on span "Email Members" at bounding box center [31, 200] width 38 height 7
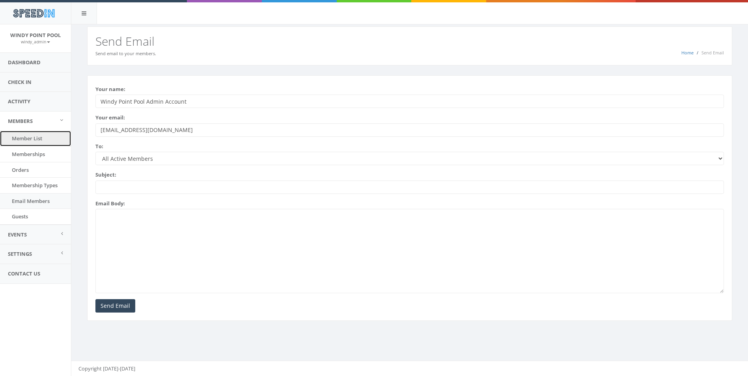
click at [29, 136] on link "Member List" at bounding box center [35, 138] width 71 height 15
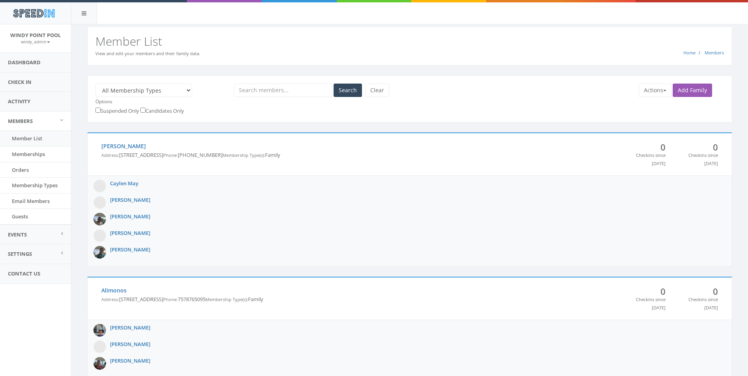
click at [131, 89] on select "All Membership Types Families with no membership Lifeguard Platinum Sponsor Sto…" at bounding box center [143, 90] width 97 height 13
select select "194"
click at [95, 84] on select "All Membership Types Families with no membership Lifeguard Platinum Sponsor Sto…" at bounding box center [143, 90] width 97 height 13
click at [348, 85] on button "Search" at bounding box center [347, 90] width 28 height 13
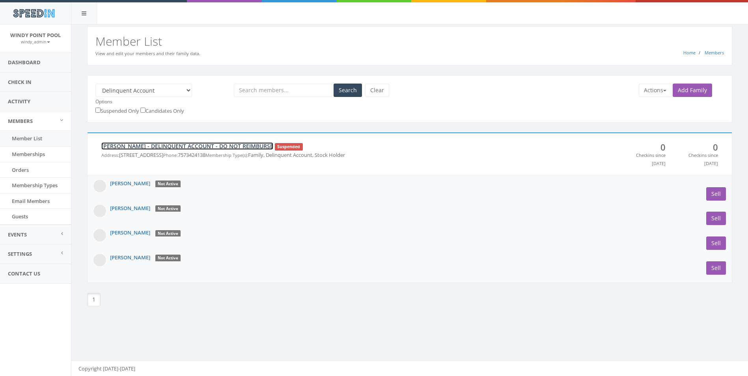
click at [147, 143] on link "[PERSON_NAME] - DELINQUENT ACCOUNT - DO NOT REIMBURSE" at bounding box center [187, 145] width 172 height 7
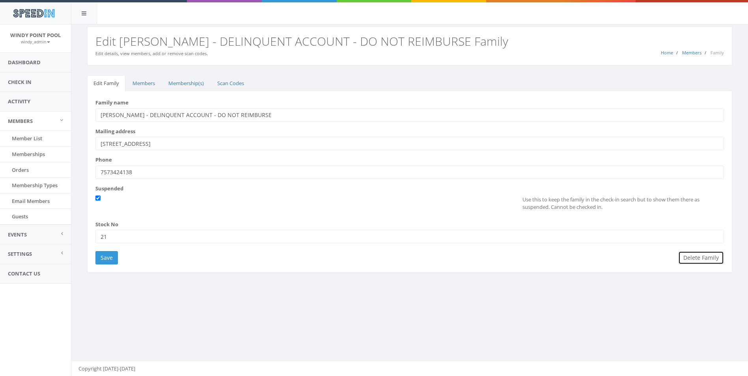
click at [689, 258] on button "Delete Family" at bounding box center [701, 257] width 46 height 13
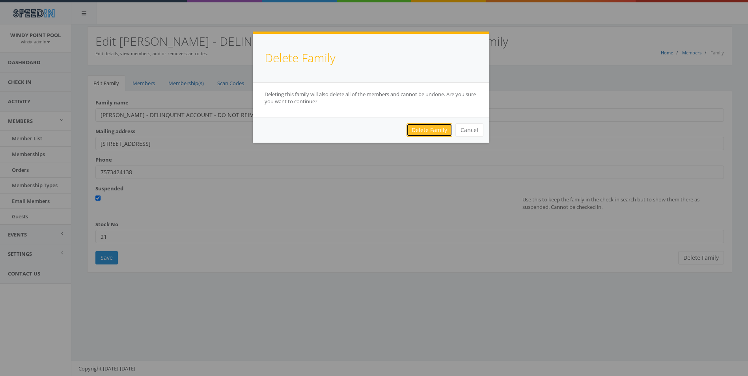
click at [421, 132] on link "Delete Family" at bounding box center [429, 129] width 46 height 13
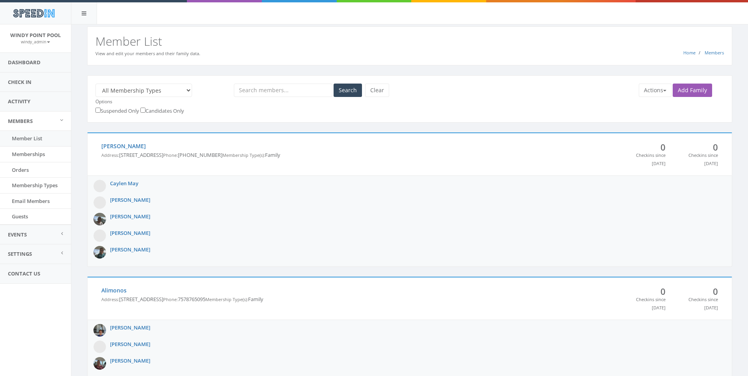
click at [124, 87] on select "All Membership Types Families with no membership Lifeguard Platinum Sponsor Sto…" at bounding box center [143, 90] width 97 height 13
click at [18, 305] on aside "Windy Point Pool windy_admin My Profile Logout Dashboard Check In Activity Memb…" at bounding box center [35, 200] width 71 height 352
